Goal: Task Accomplishment & Management: Complete application form

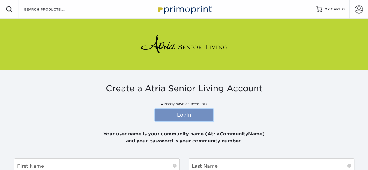
click at [192, 116] on link "Login" at bounding box center [184, 115] width 58 height 12
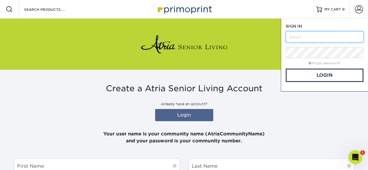
click at [308, 37] on input "text" at bounding box center [324, 36] width 78 height 11
type input "[PERSON_NAME][EMAIL_ADDRESS][PERSON_NAME][DOMAIN_NAME]"
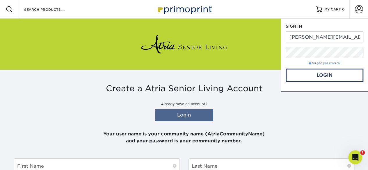
click at [317, 63] on link "forgot password?" at bounding box center [324, 63] width 32 height 4
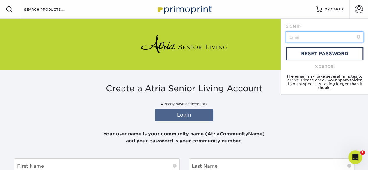
click at [313, 37] on input "text" at bounding box center [324, 36] width 78 height 11
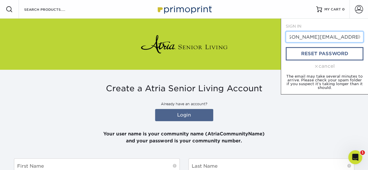
type input "[PERSON_NAME][EMAIL_ADDRESS][PERSON_NAME][DOMAIN_NAME]"
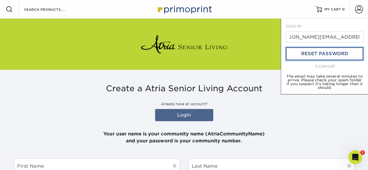
scroll to position [0, 0]
click at [319, 53] on link "reset password" at bounding box center [324, 53] width 78 height 13
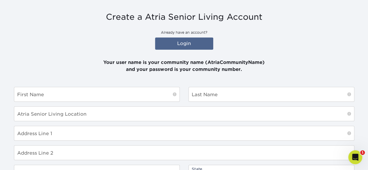
scroll to position [78, 0]
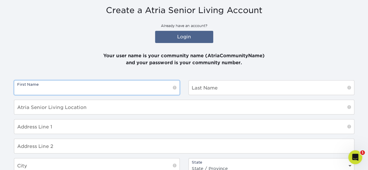
click at [116, 88] on input "text" at bounding box center [96, 88] width 165 height 14
type input "[PERSON_NAME]"
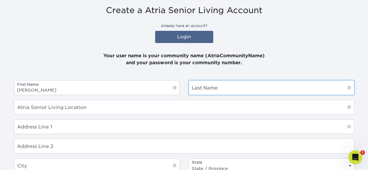
type input "Disque"
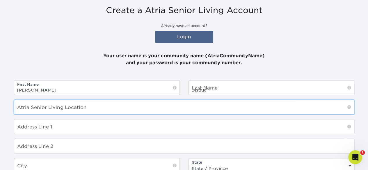
type input "Maple Downs"
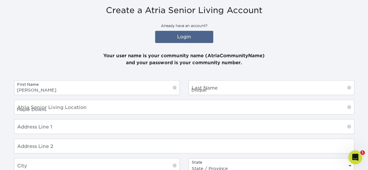
type input "7220 East Genesee Street"
type input "Manlius"
select select "NY"
type input "13066"
select select "US"
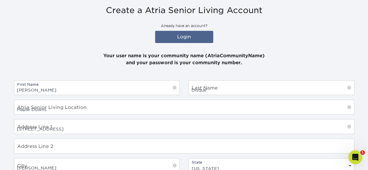
type input "[PERSON_NAME][EMAIL_ADDRESS][PERSON_NAME][DOMAIN_NAME]"
type input "3154009666"
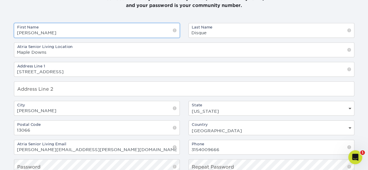
scroll to position [136, 0]
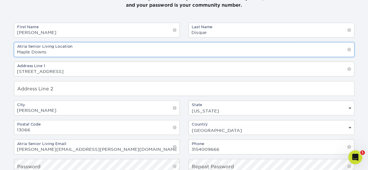
click at [16, 51] on input "Maple Downs" at bounding box center [184, 49] width 340 height 14
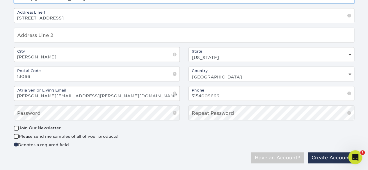
scroll to position [202, 0]
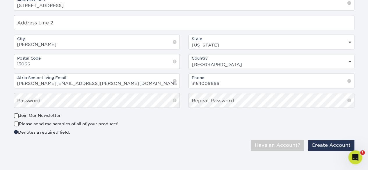
type input "Holiday [GEOGRAPHIC_DATA]"
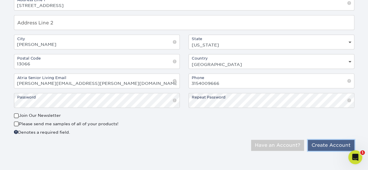
click at [320, 143] on button "Create Account" at bounding box center [331, 145] width 47 height 11
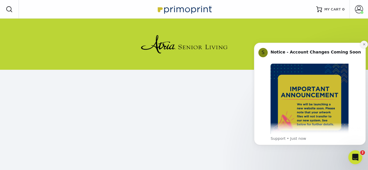
click at [361, 45] on button "Dismiss notification" at bounding box center [364, 45] width 8 height 8
